Goal: Task Accomplishment & Management: Manage account settings

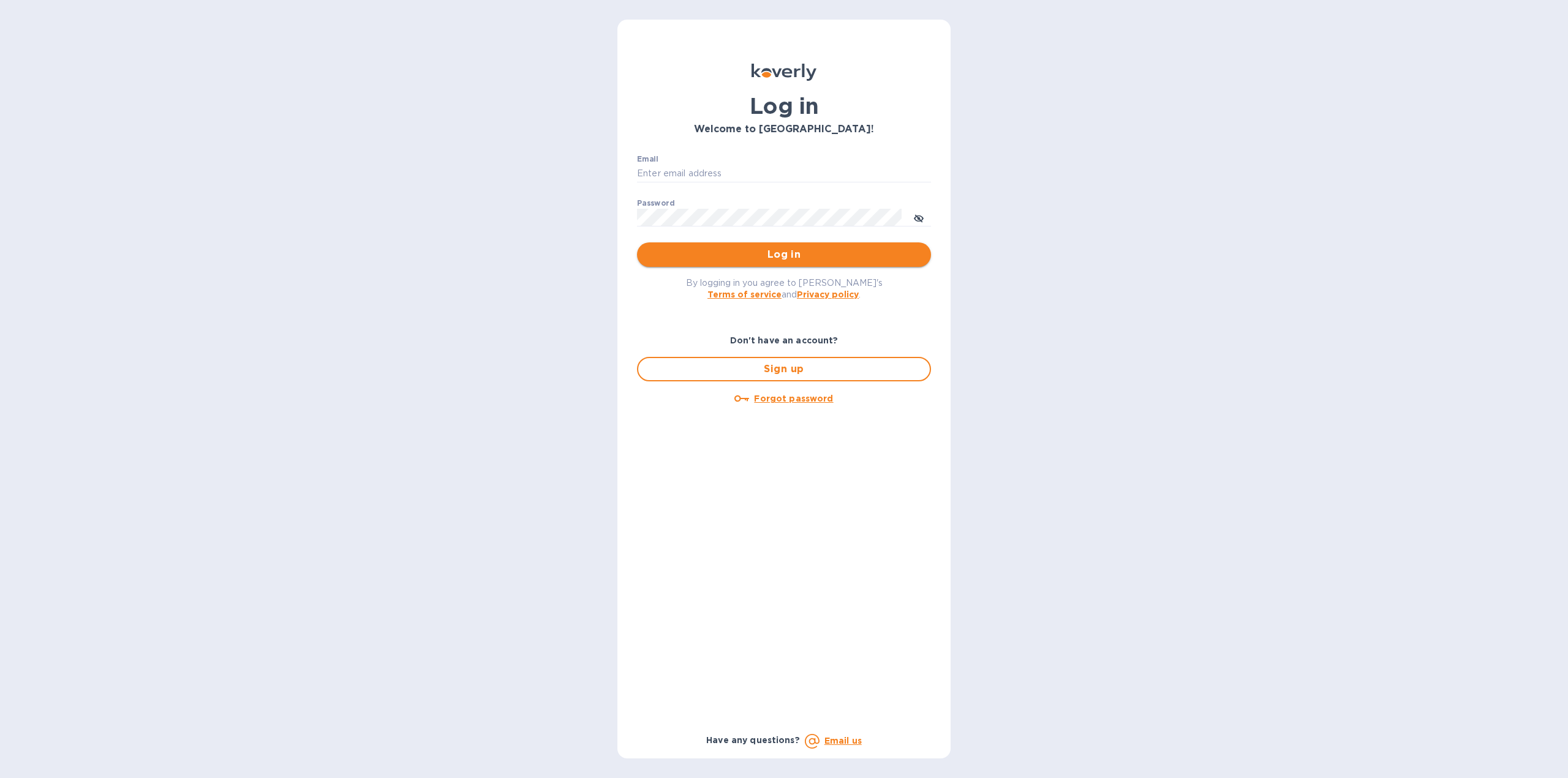
type input "[US_STATE][DOMAIN_NAME][EMAIL_ADDRESS][DOMAIN_NAME]"
click at [705, 259] on span "Log in" at bounding box center [784, 255] width 274 height 15
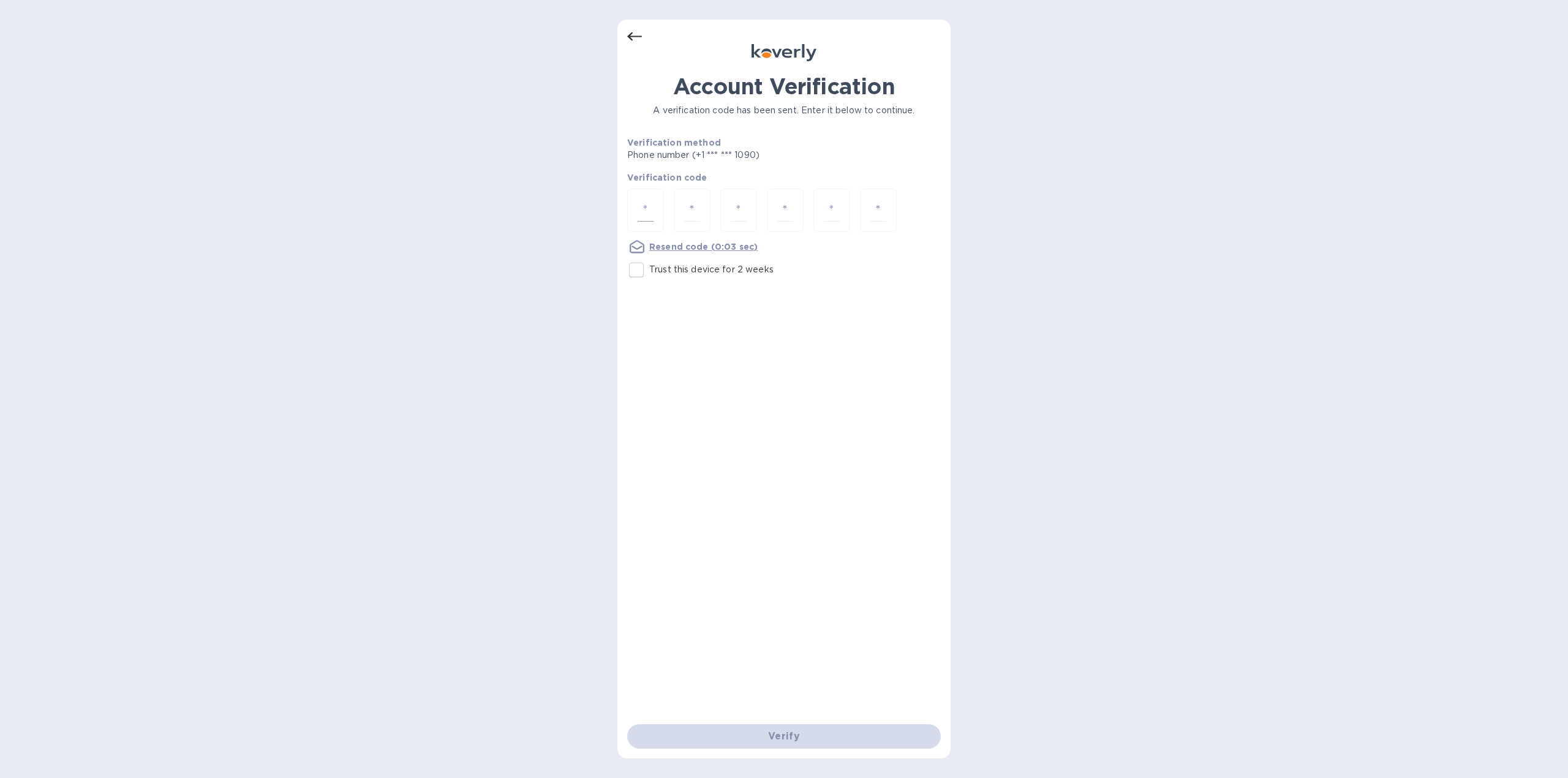
click at [638, 209] on input "number" at bounding box center [646, 210] width 16 height 23
type input "4"
type input "6"
type input "7"
type input "0"
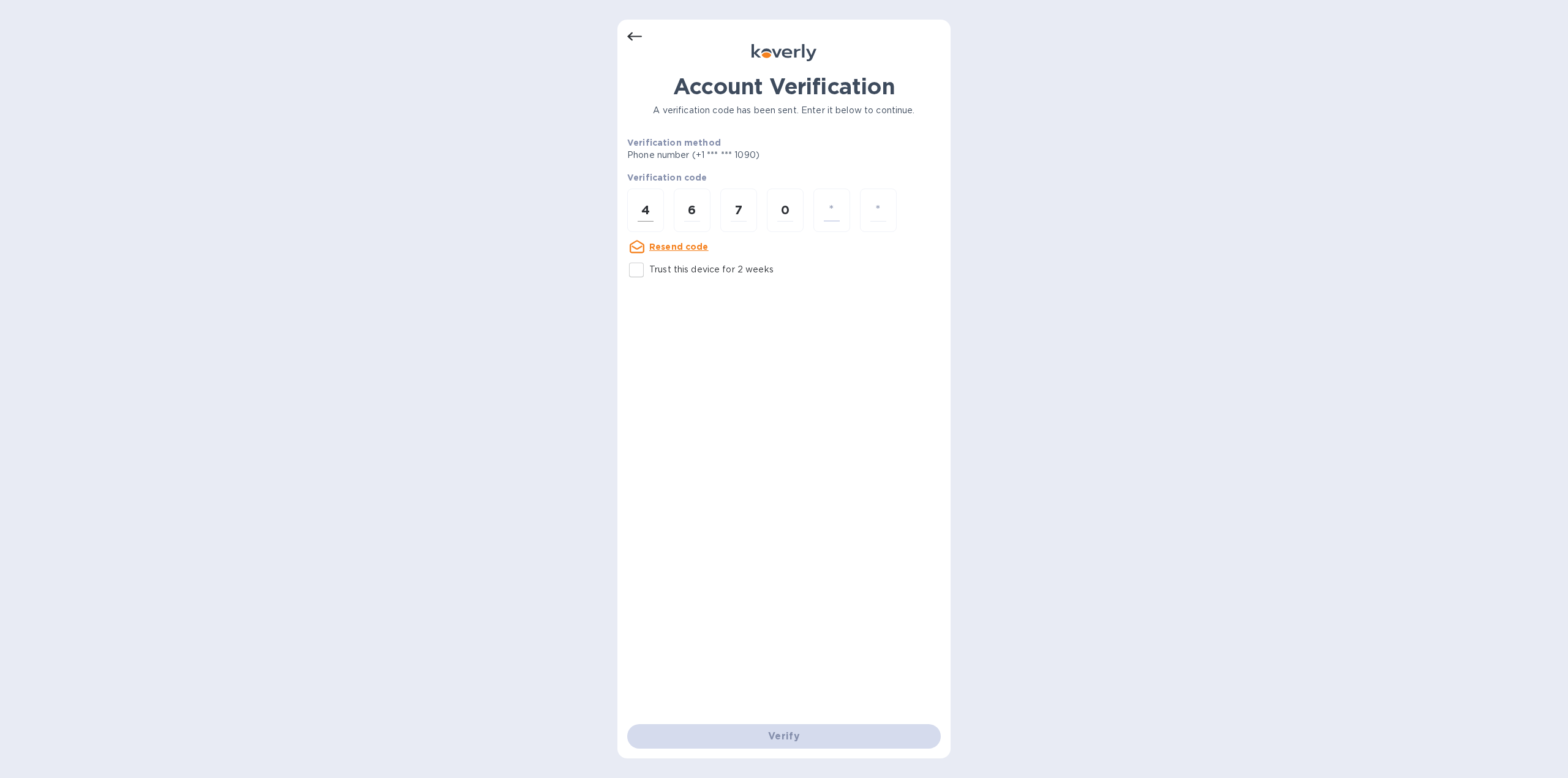
type input "0"
